Goal: Transaction & Acquisition: Subscribe to service/newsletter

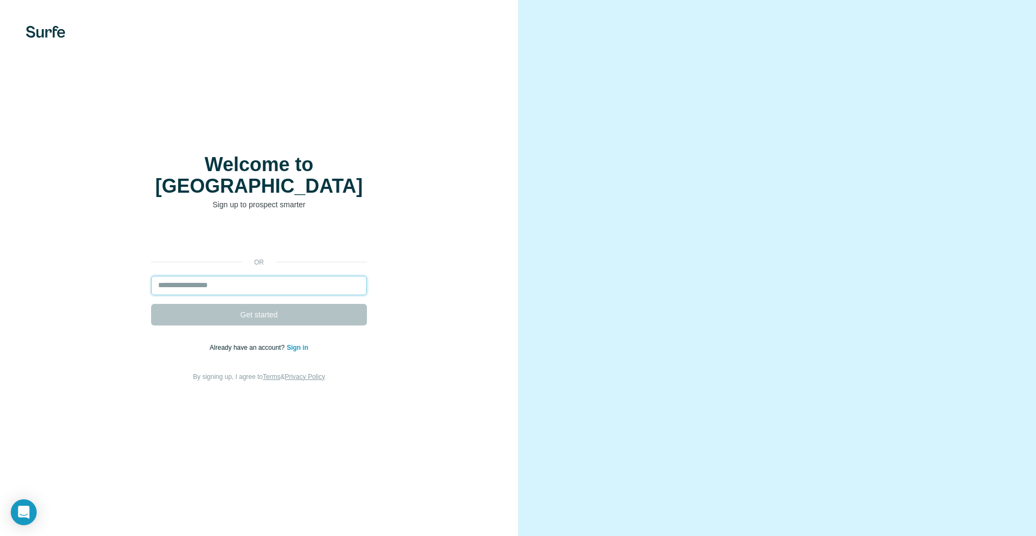
drag, startPoint x: 0, startPoint y: 0, endPoint x: 222, endPoint y: 275, distance: 353.9
click at [222, 276] on input "email" at bounding box center [259, 285] width 216 height 19
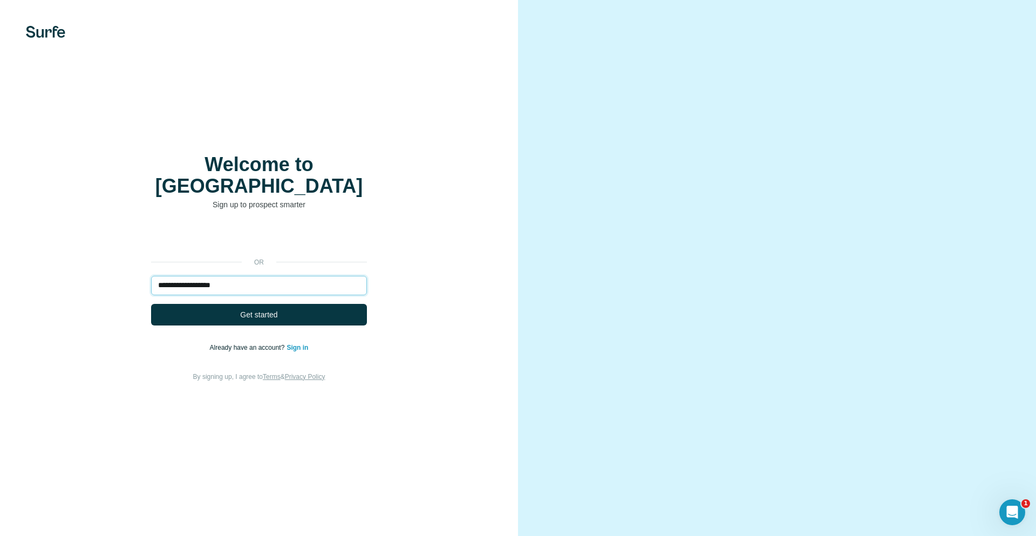
type input "**********"
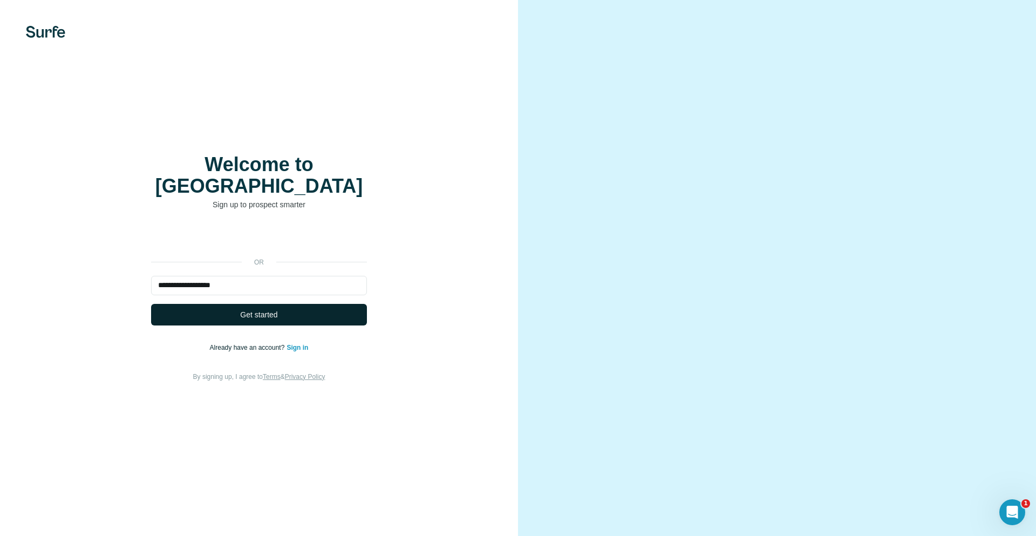
click at [266, 309] on span "Get started" at bounding box center [258, 314] width 37 height 11
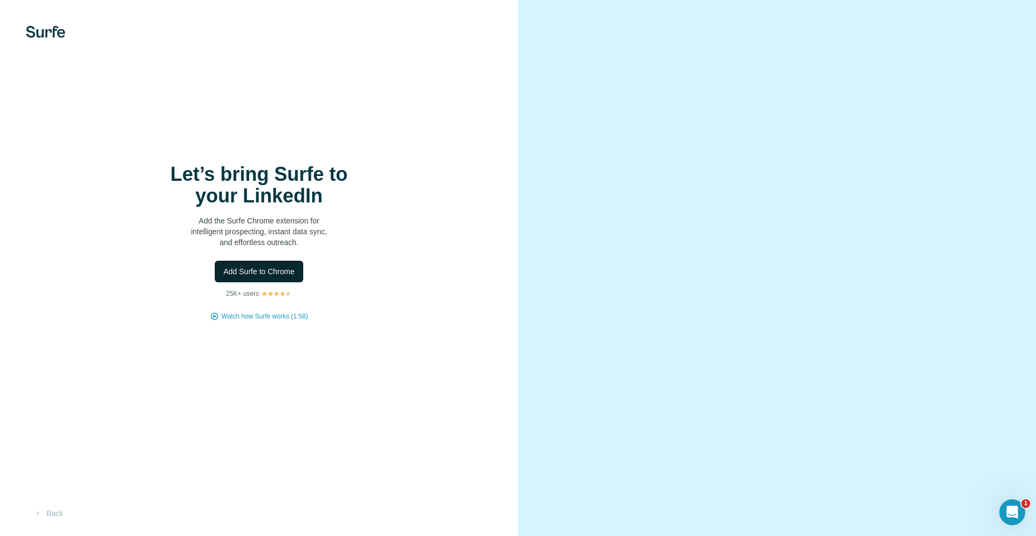
click at [256, 269] on span "Add Surfe to Chrome" at bounding box center [258, 271] width 71 height 11
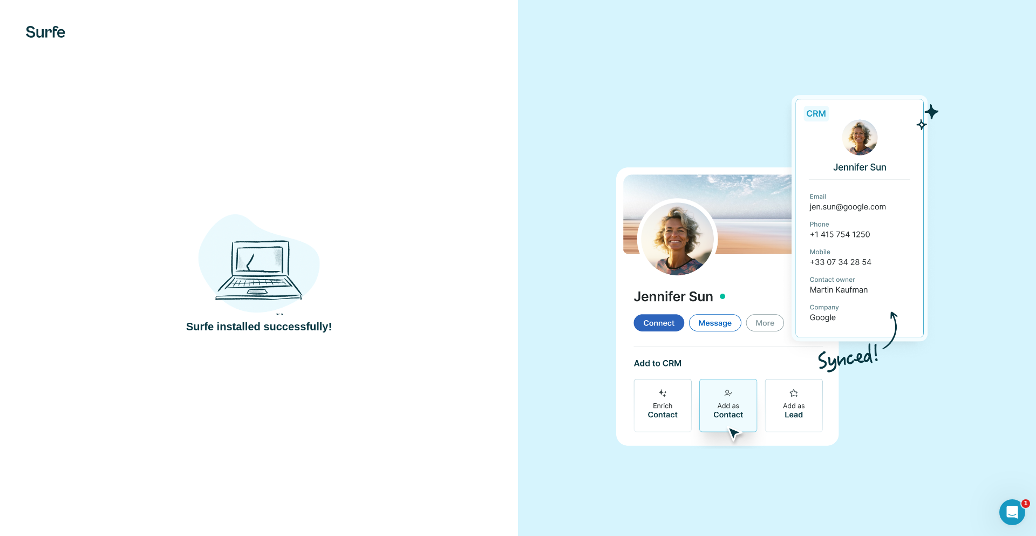
click at [606, 106] on div at bounding box center [777, 268] width 518 height 536
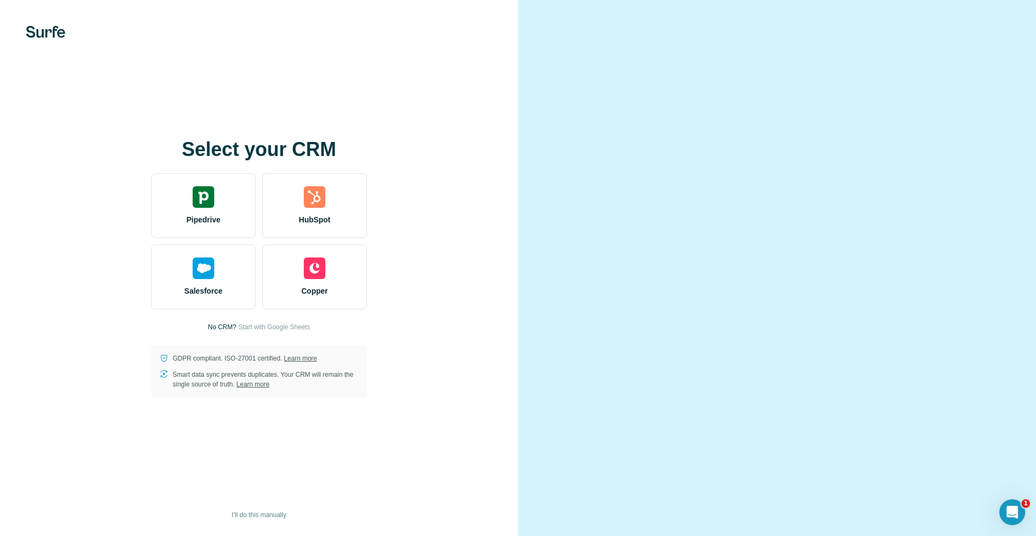
click at [618, 171] on video at bounding box center [777, 268] width 389 height 194
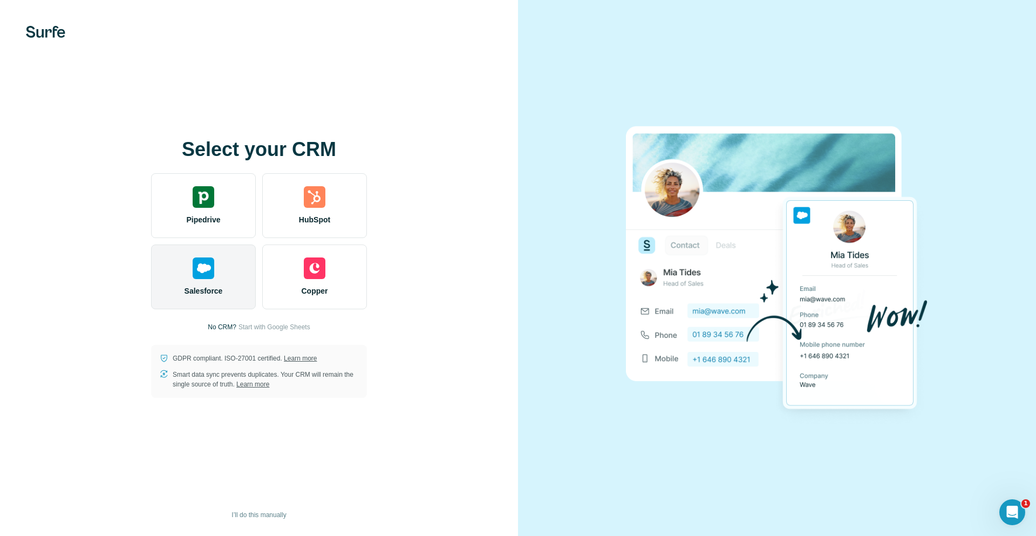
click at [198, 276] on img at bounding box center [204, 268] width 22 height 22
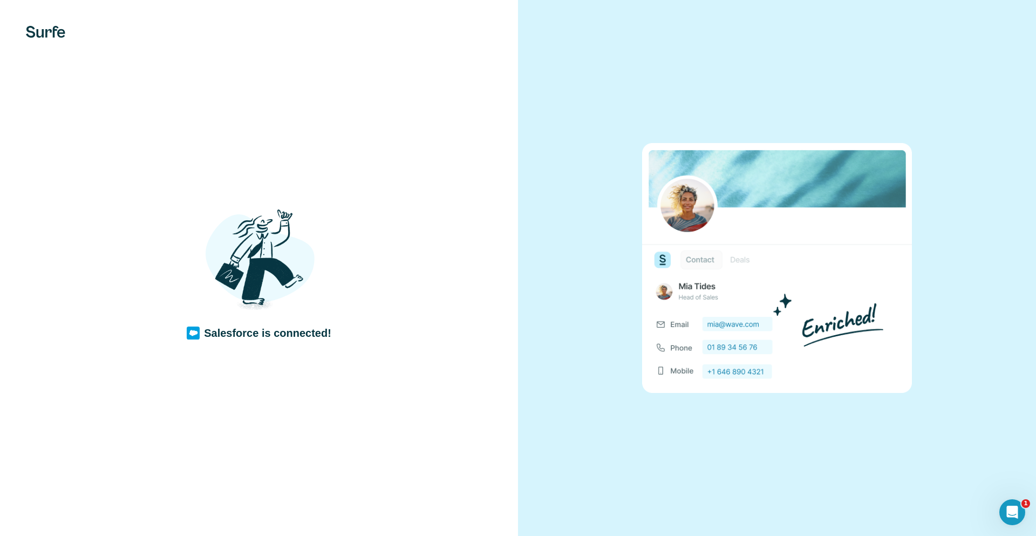
click at [348, 271] on div "Salesforce is connected!" at bounding box center [259, 268] width 475 height 145
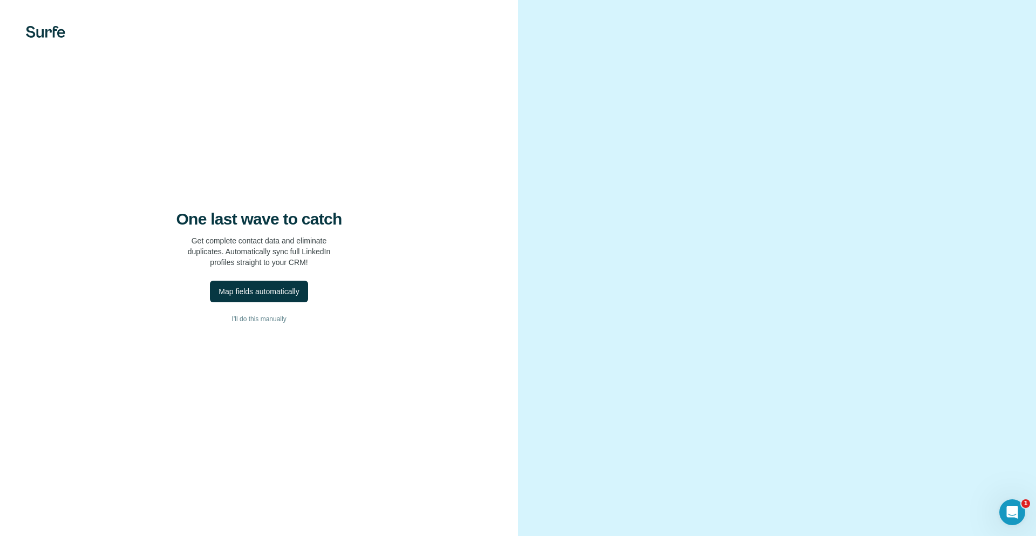
click at [540, 274] on div at bounding box center [777, 268] width 518 height 536
click at [267, 316] on span "I’ll do this manually" at bounding box center [259, 319] width 55 height 10
